Goal: Information Seeking & Learning: Learn about a topic

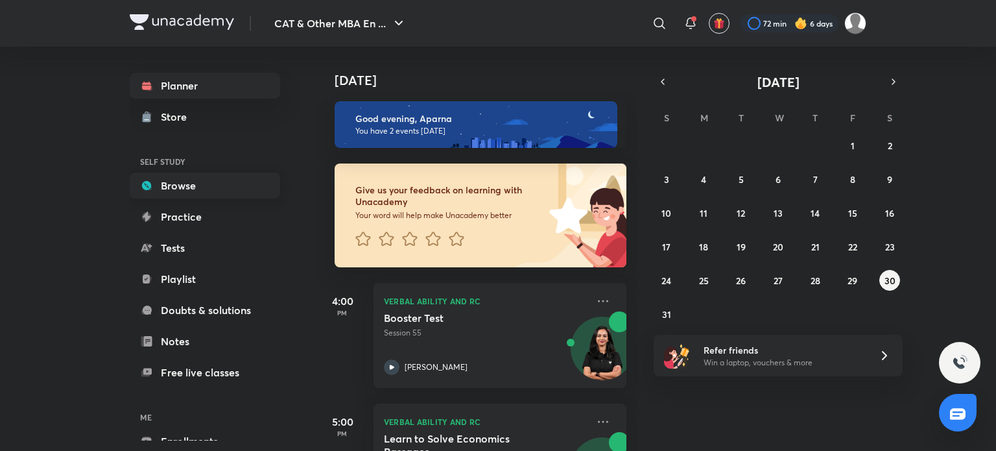
click at [191, 181] on link "Browse" at bounding box center [205, 186] width 150 height 26
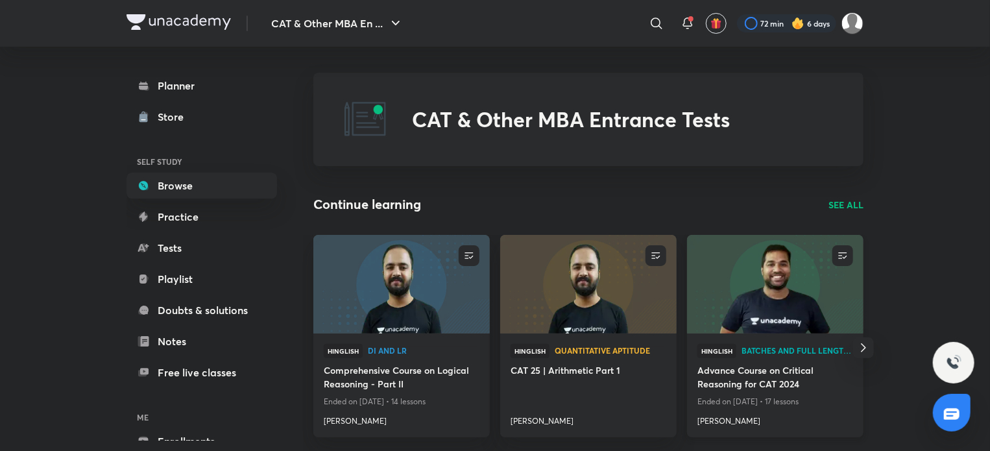
click at [752, 311] on img at bounding box center [775, 284] width 180 height 101
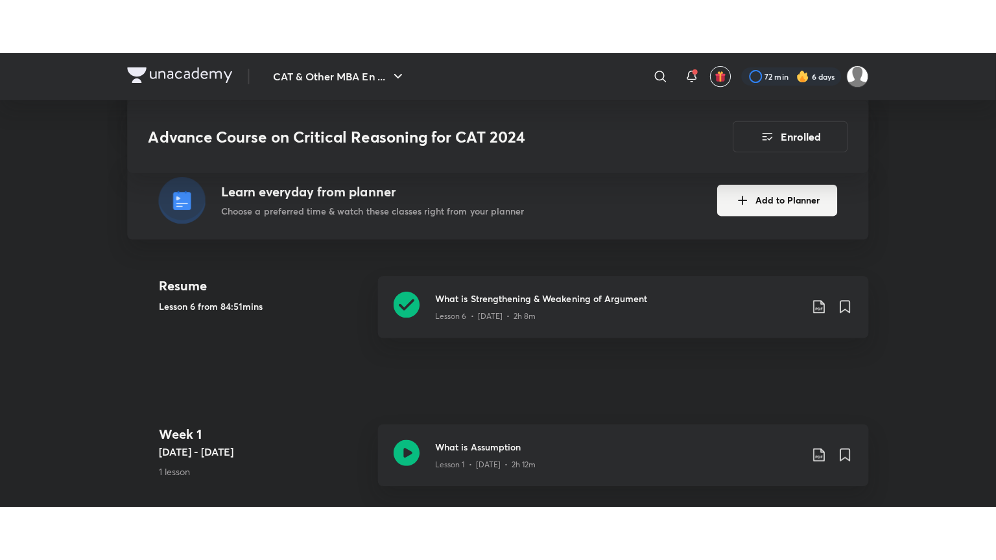
scroll to position [285, 0]
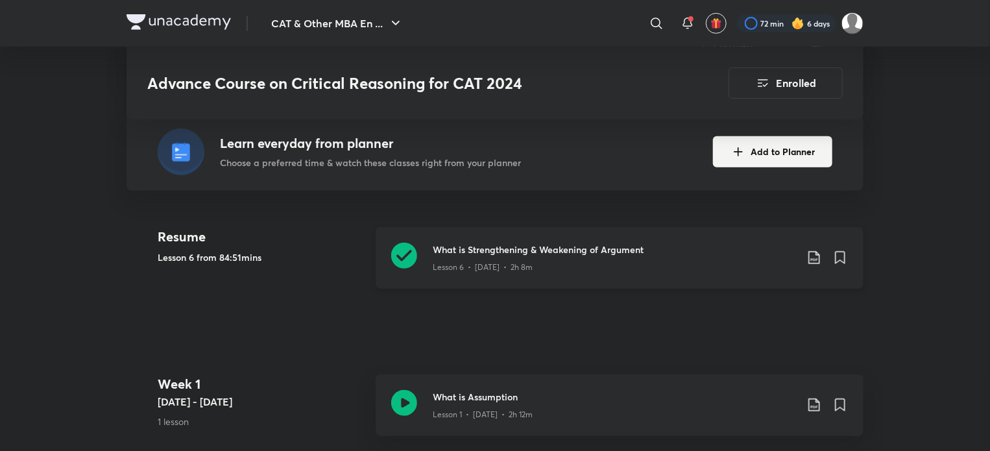
click at [402, 249] on icon at bounding box center [404, 256] width 26 height 26
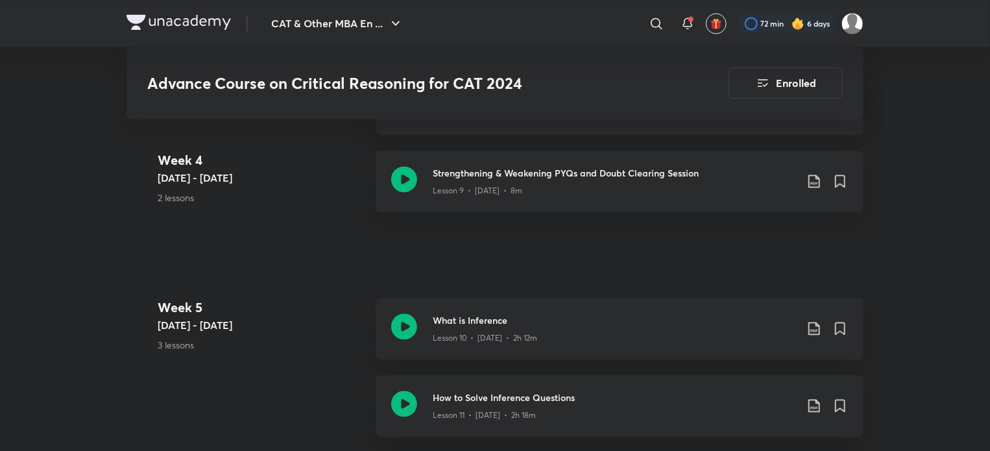
scroll to position [1347, 0]
